Goal: Information Seeking & Learning: Learn about a topic

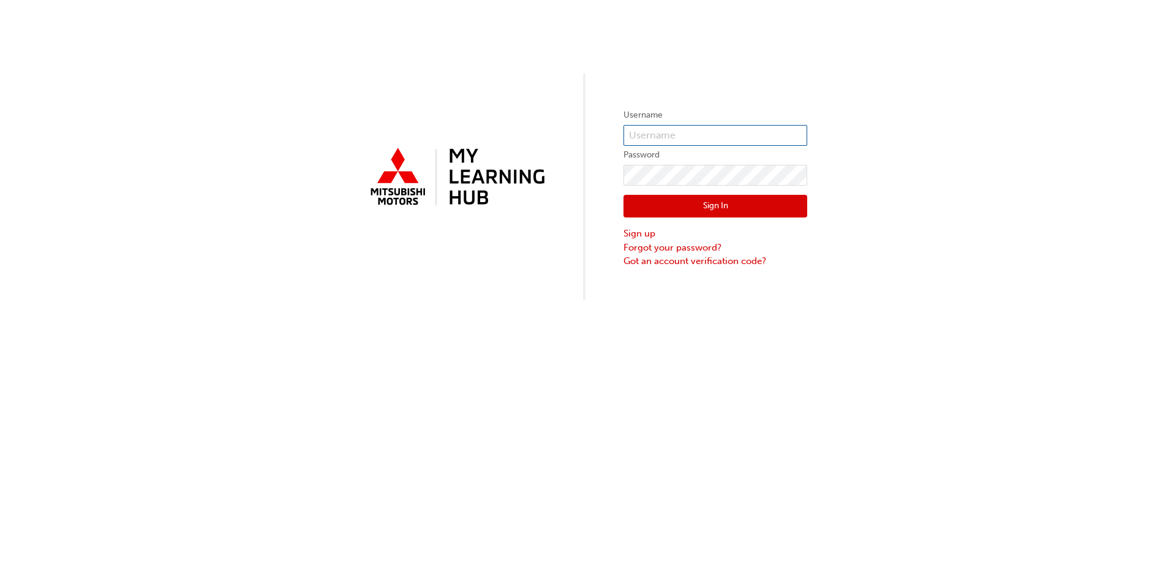
type input "awood"
click at [717, 210] on button "Sign In" at bounding box center [715, 206] width 184 height 23
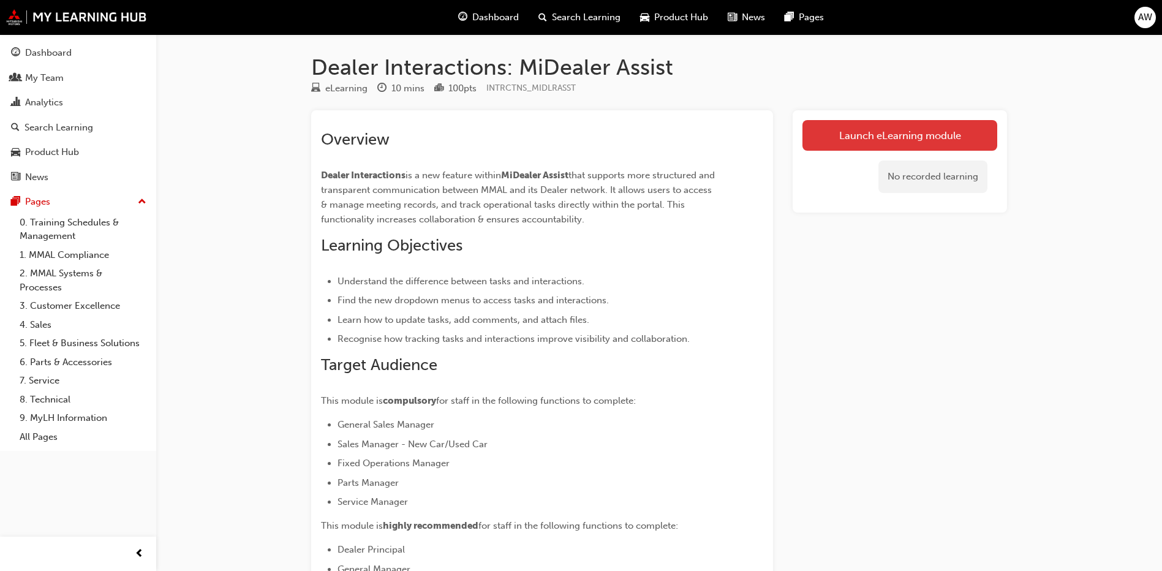
click at [871, 134] on link "Launch eLearning module" at bounding box center [899, 135] width 195 height 31
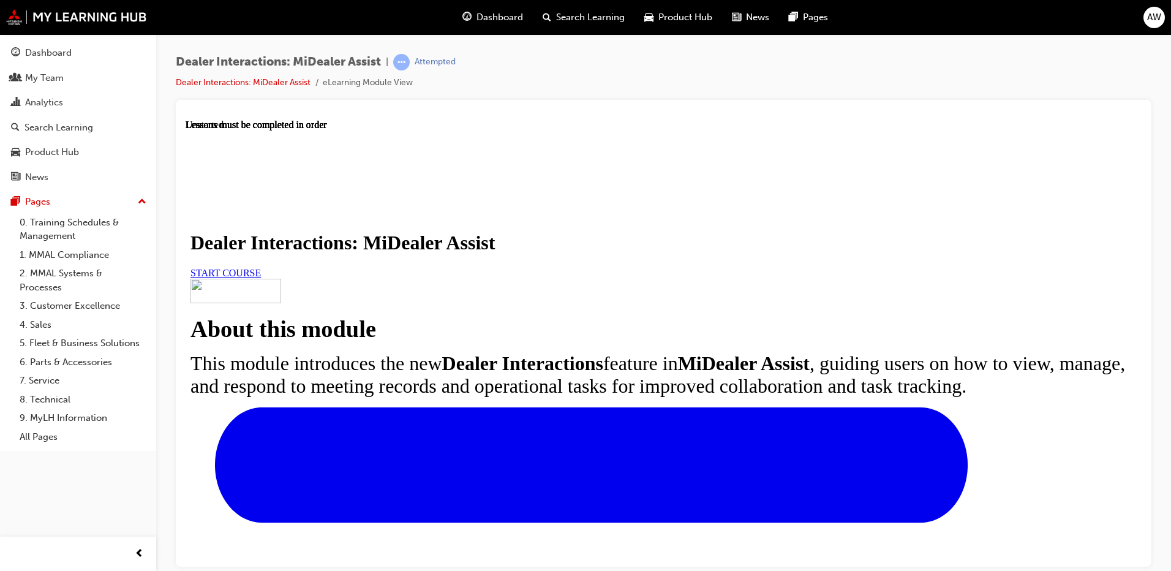
click at [261, 277] on span "START COURSE" at bounding box center [225, 272] width 70 height 10
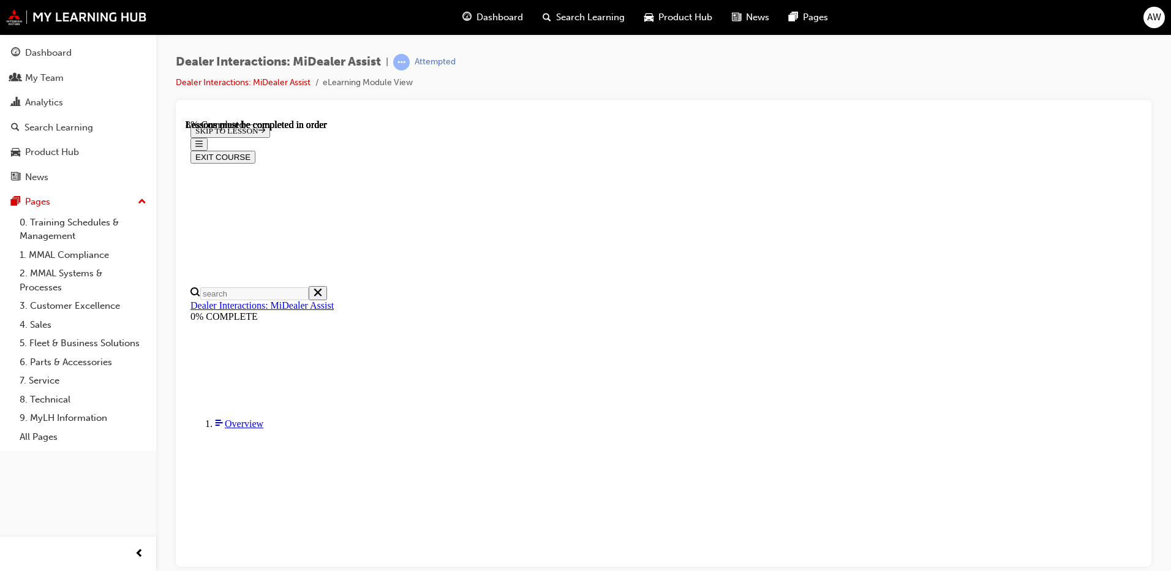
scroll to position [296, 0]
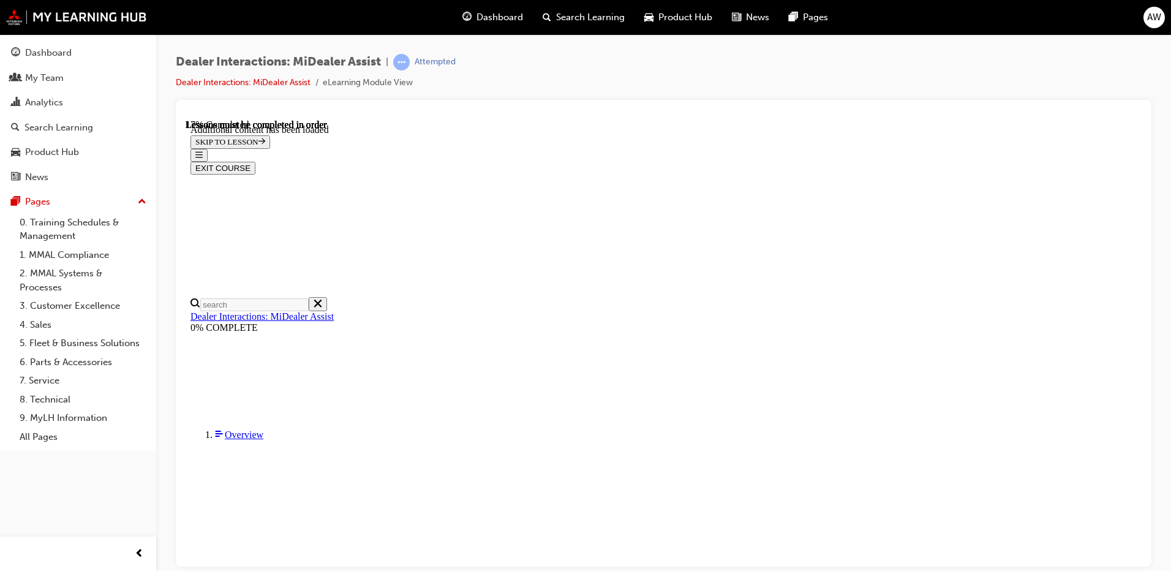
scroll to position [614, 0]
